Goal: Contribute content: Contribute content

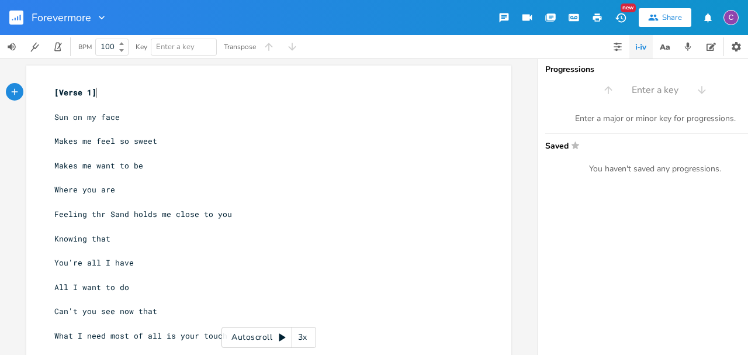
scroll to position [4, 0]
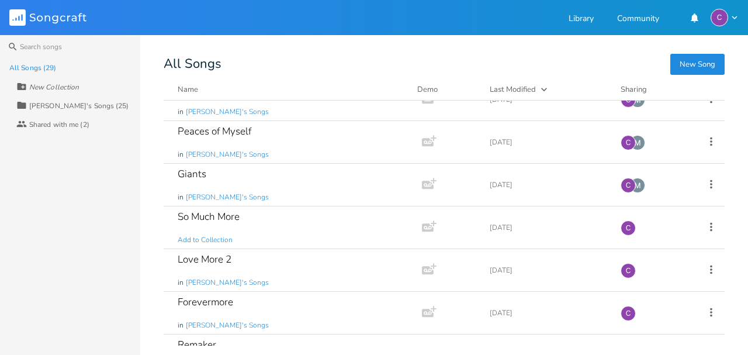
scroll to position [215, 0]
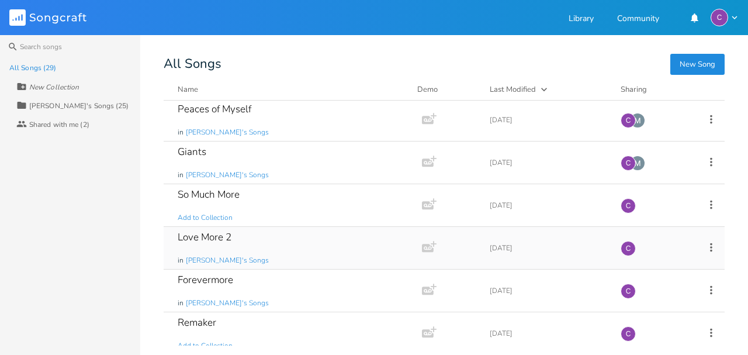
click at [201, 249] on div "Love More 2 in [PERSON_NAME]'s Songs" at bounding box center [291, 248] width 226 height 42
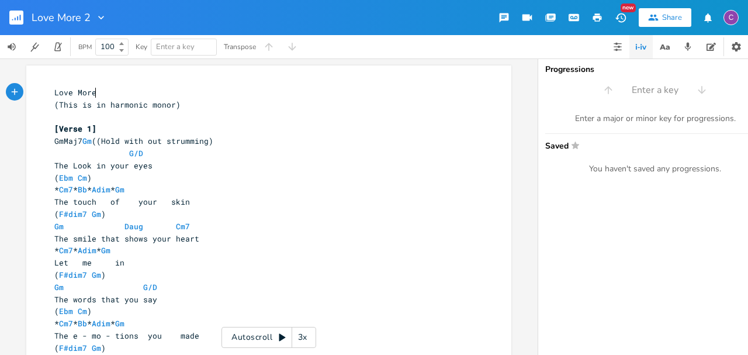
scroll to position [4, 0]
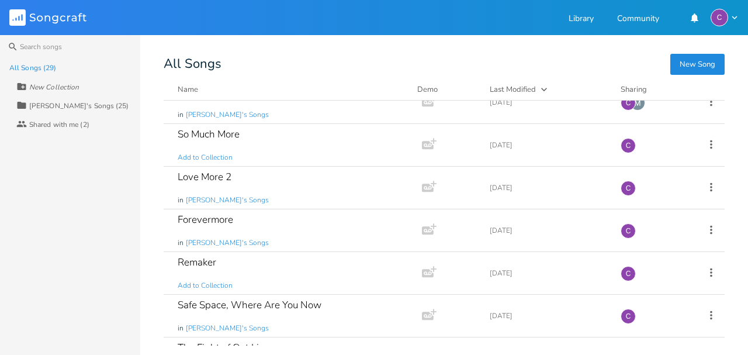
scroll to position [277, 0]
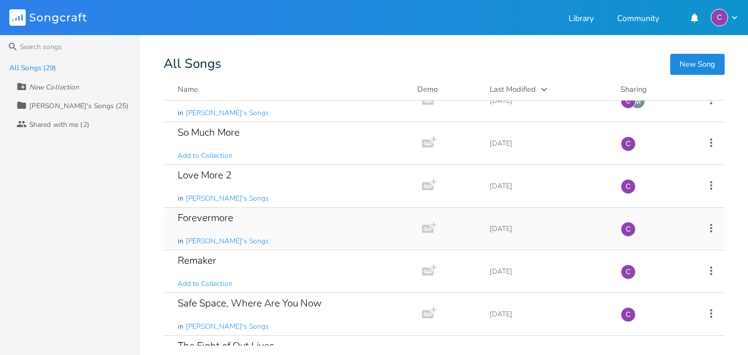
click at [195, 221] on div "Forevermore" at bounding box center [206, 218] width 56 height 10
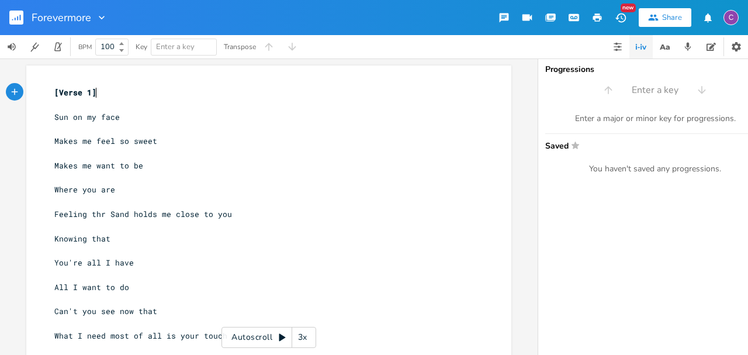
scroll to position [4, 0]
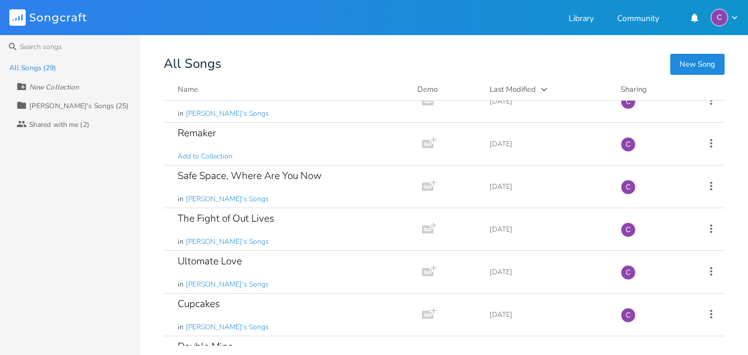
scroll to position [406, 0]
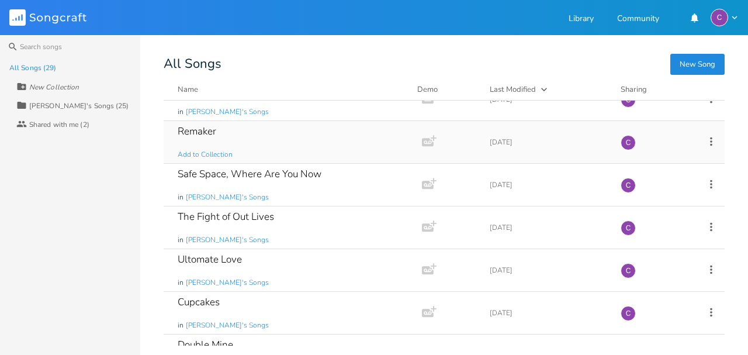
click at [199, 133] on div "Remaker" at bounding box center [197, 131] width 39 height 10
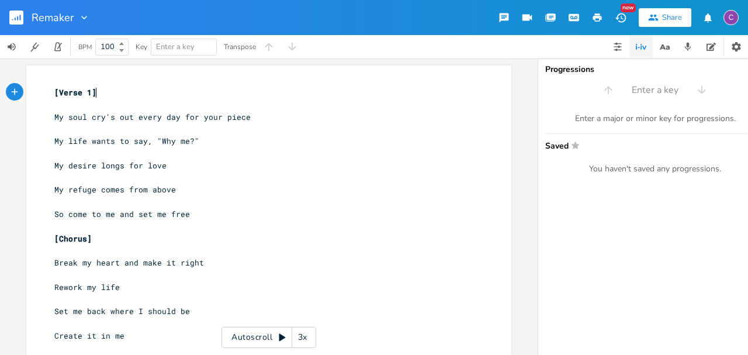
scroll to position [4, 0]
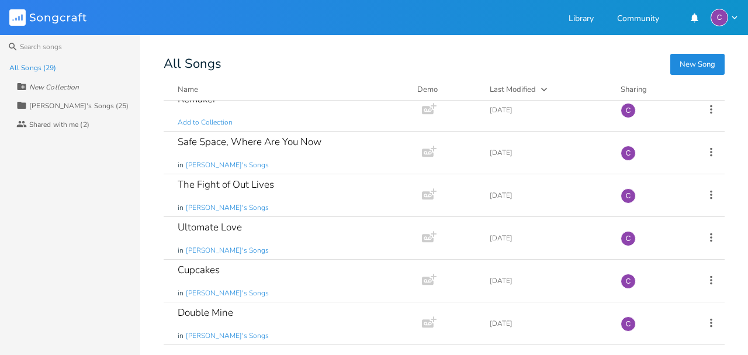
scroll to position [441, 0]
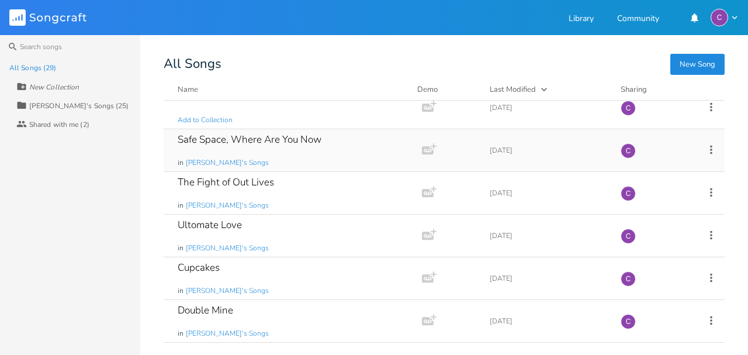
click at [219, 145] on div "Safe Space, Where Are You Now in [PERSON_NAME]'s Songs" at bounding box center [291, 150] width 226 height 42
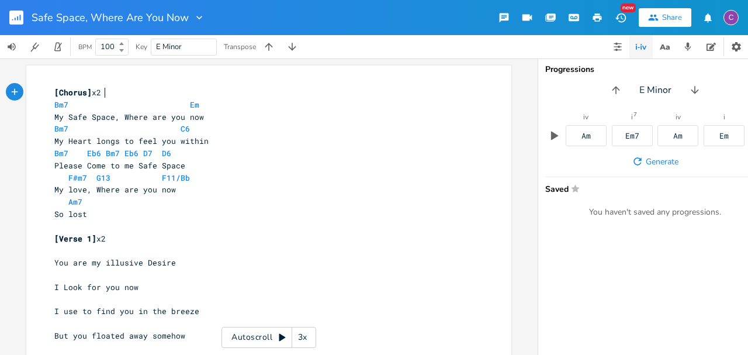
scroll to position [4, 0]
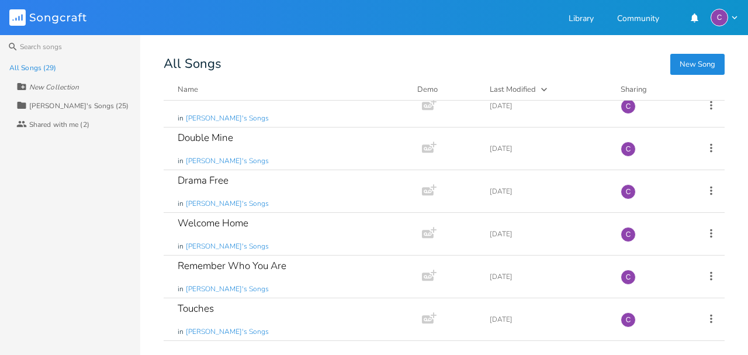
scroll to position [616, 0]
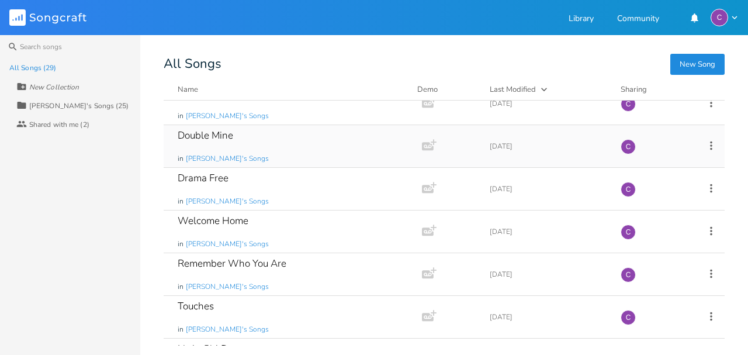
click at [191, 131] on div "Double Mine" at bounding box center [206, 135] width 56 height 10
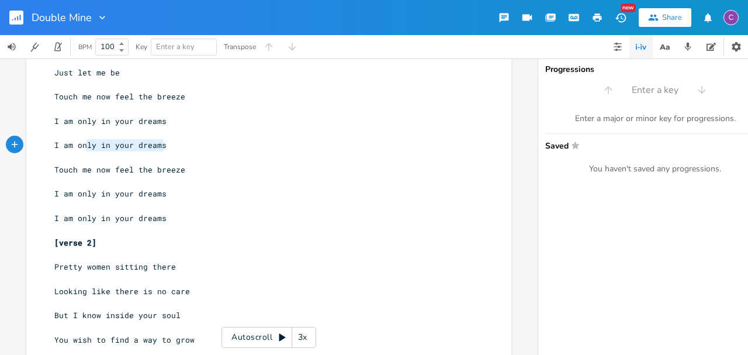
scroll to position [0, 102]
type textarea "I am only in your dreams"
drag, startPoint x: 175, startPoint y: 144, endPoint x: 33, endPoint y: 149, distance: 141.6
click at [33, 149] on div "I am only in your dreams x [Verse 1] ​ 9 Hey baby flying solo tonight? ​ 8 Wher…" at bounding box center [268, 57] width 485 height 803
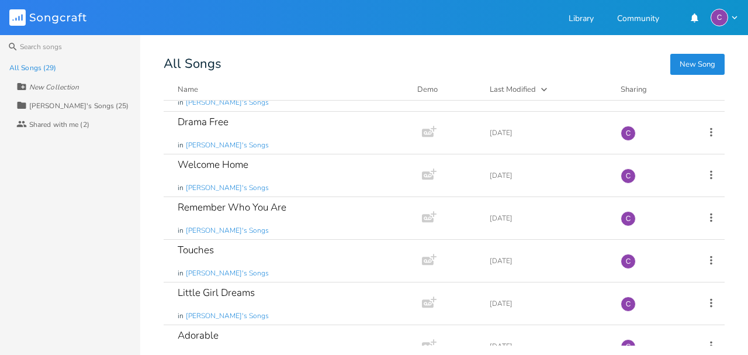
scroll to position [676, 0]
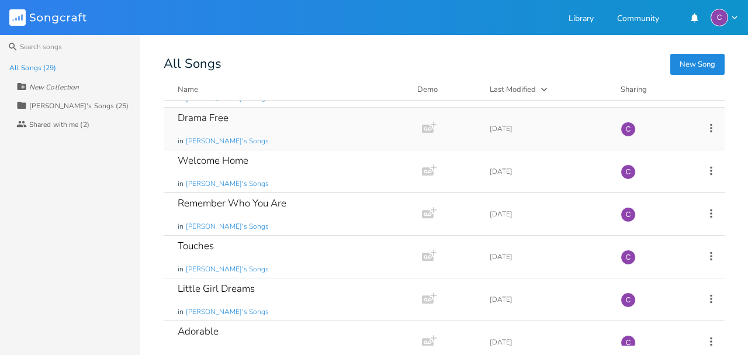
click at [195, 131] on div "Drama Free in [PERSON_NAME]'s Songs" at bounding box center [291, 129] width 226 height 42
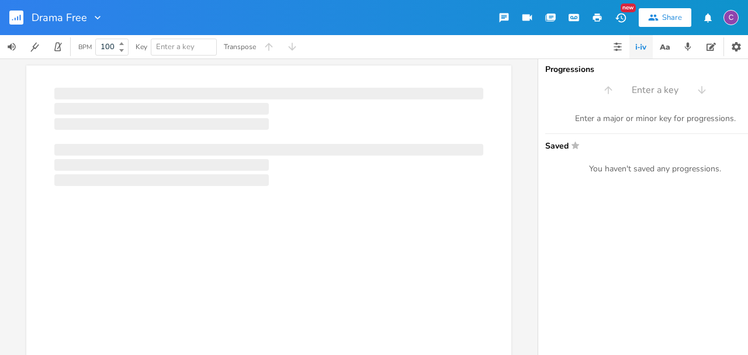
scroll to position [4, 0]
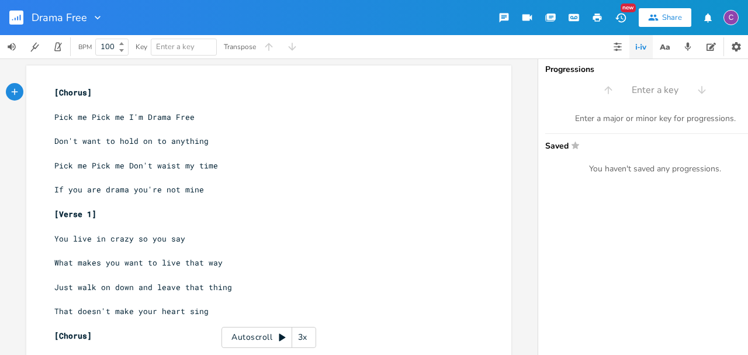
click at [81, 104] on pre "​" at bounding box center [263, 105] width 422 height 12
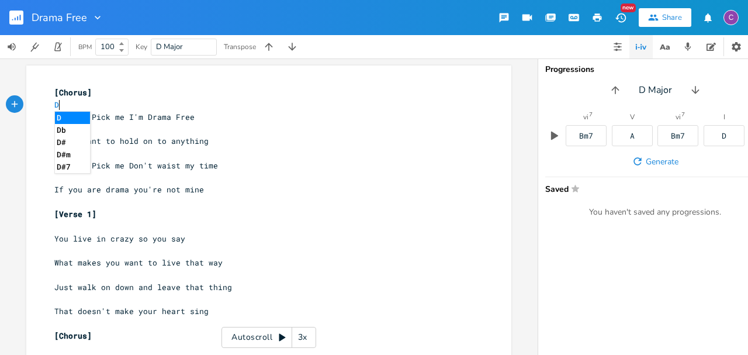
type textarea "D"
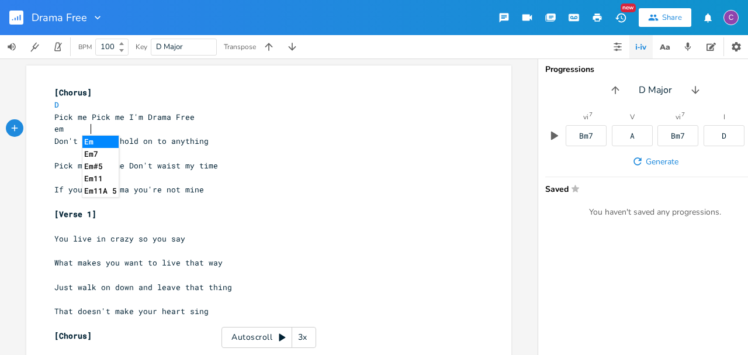
type textarea "em"
type textarea "Em"
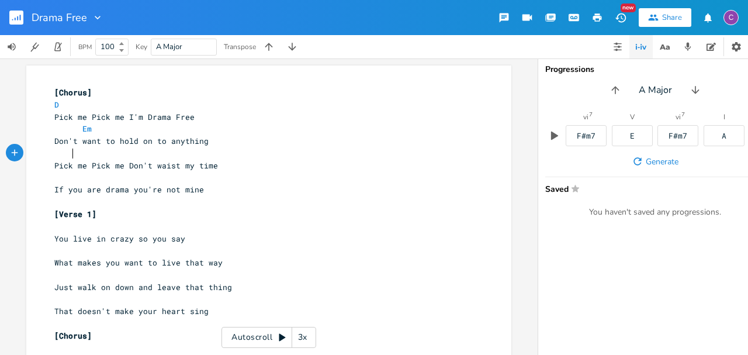
scroll to position [0, 11]
type textarea "D"
type textarea "e"
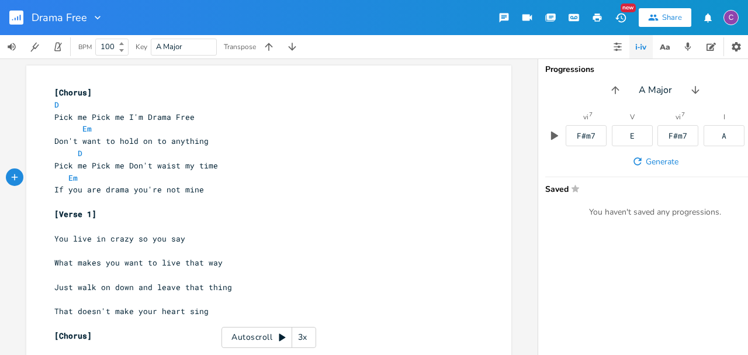
type textarea "Em"
click at [71, 225] on pre "​" at bounding box center [263, 226] width 422 height 12
type textarea "D"
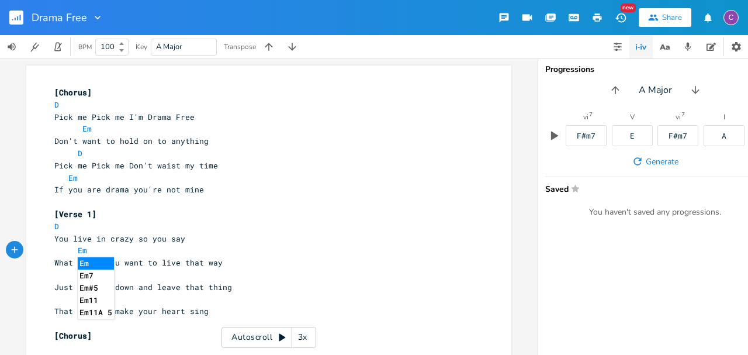
type textarea "Em"
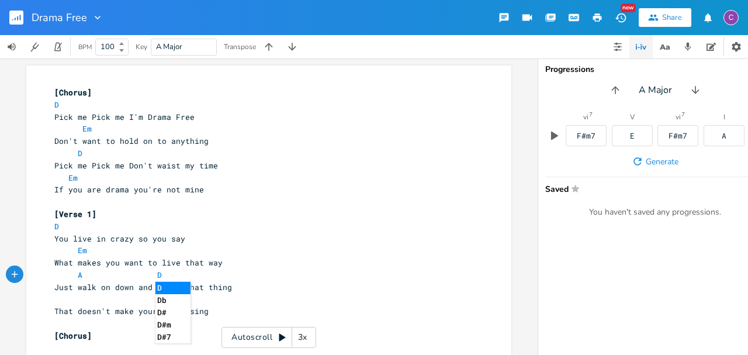
type textarea "A D"
type textarea "Em"
type textarea "Esus"
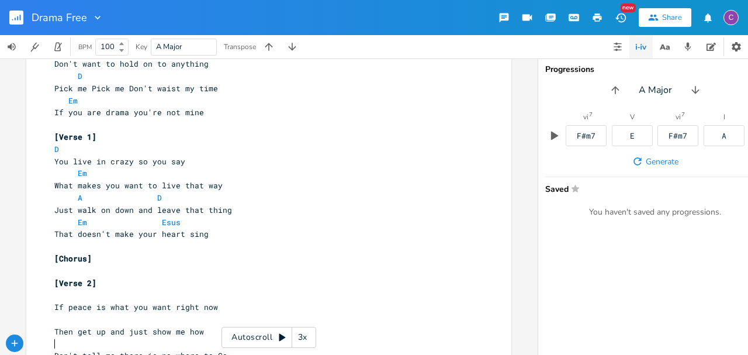
scroll to position [113, 0]
